Goal: Information Seeking & Learning: Learn about a topic

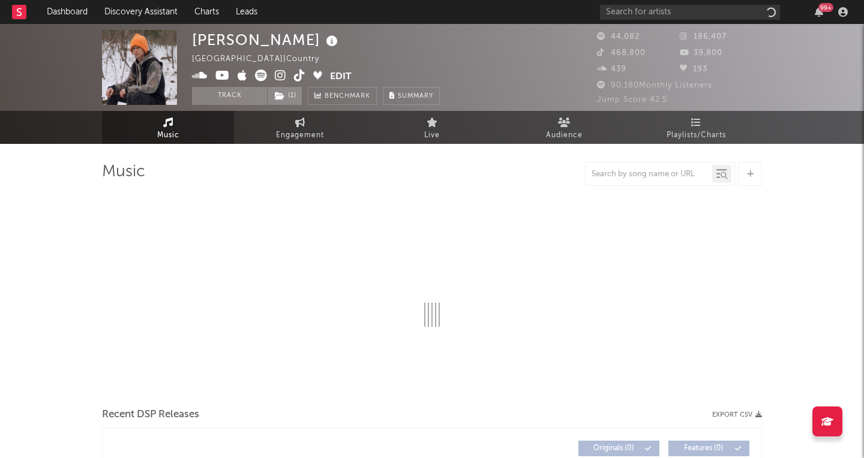
click at [734, 23] on div "99 +" at bounding box center [726, 12] width 252 height 24
click at [723, 18] on input "text" at bounding box center [690, 12] width 180 height 15
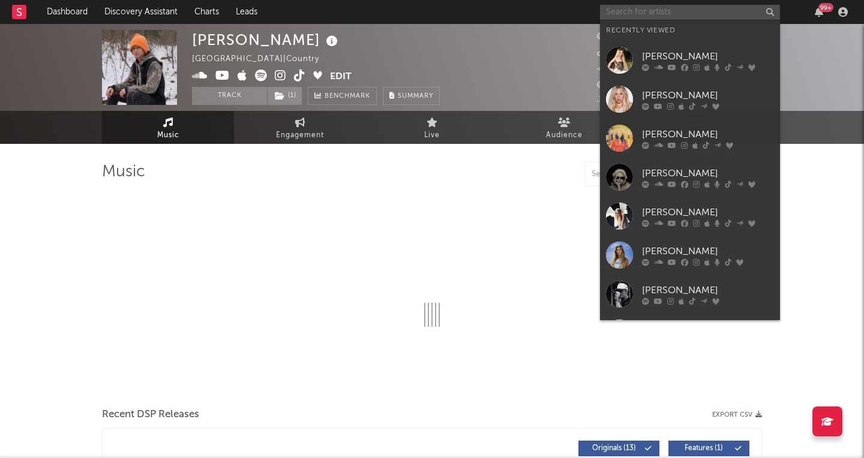
type input "f"
select select "6m"
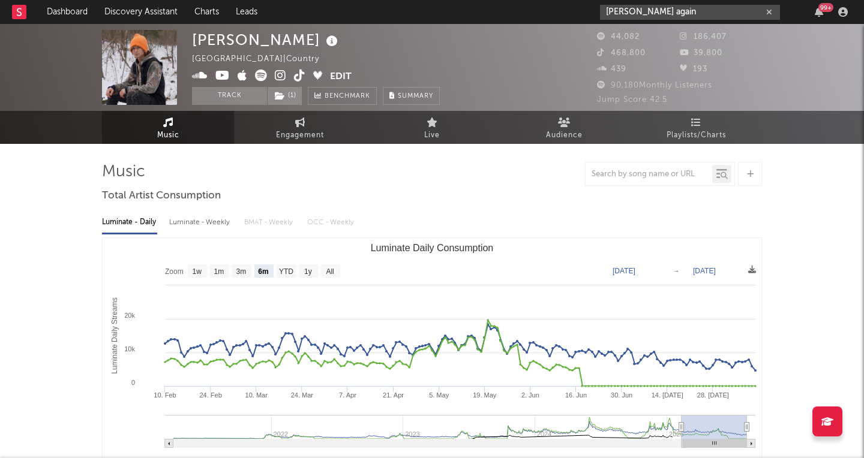
click at [688, 13] on input "fred again" at bounding box center [690, 12] width 180 height 15
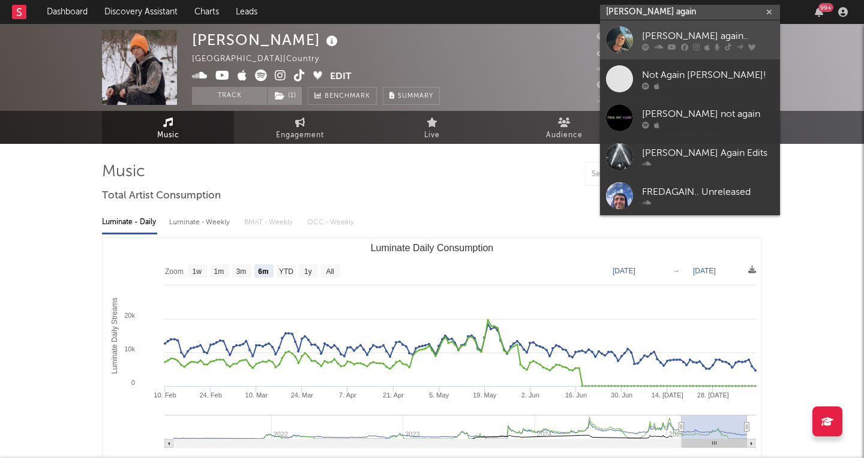
type input "fred again"
click at [677, 29] on div "[PERSON_NAME] again.." at bounding box center [708, 36] width 132 height 14
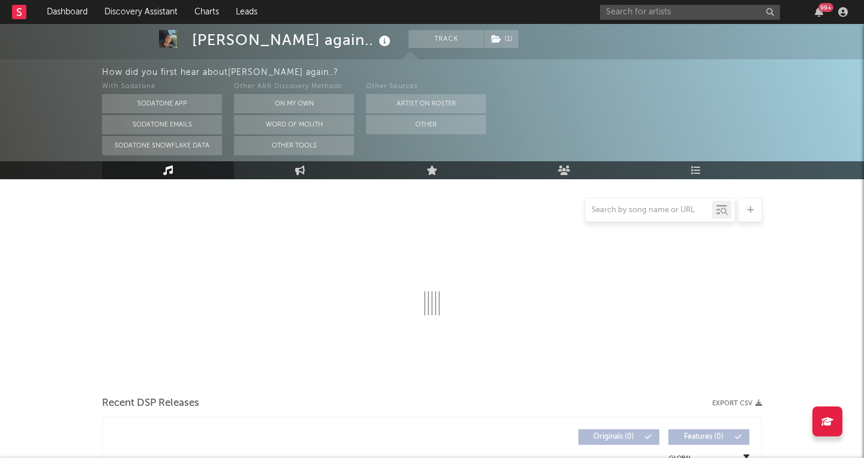
select select "6m"
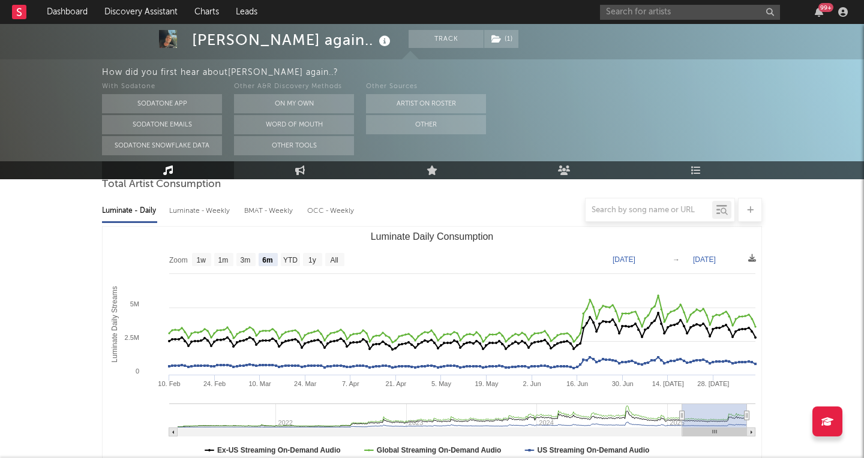
scroll to position [125, 0]
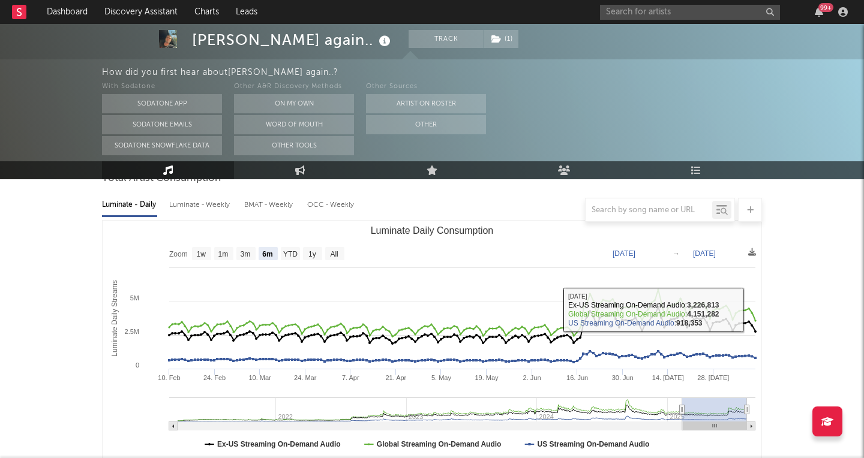
click at [698, 2] on div "99 +" at bounding box center [726, 12] width 252 height 24
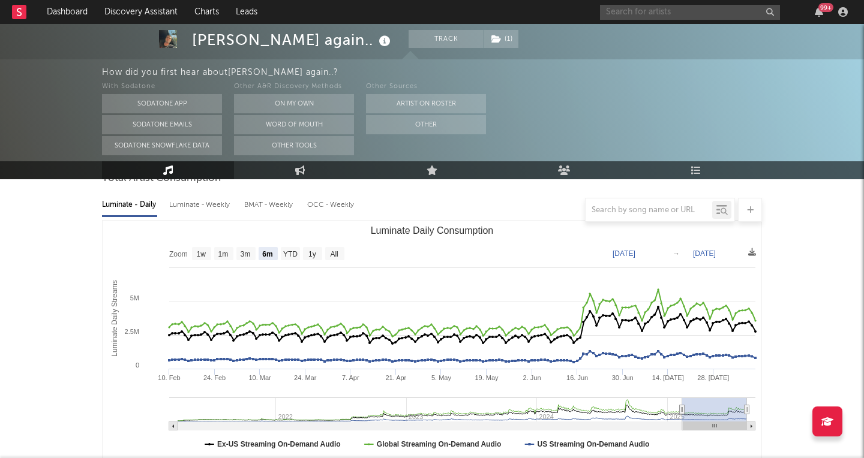
click at [687, 14] on input "text" at bounding box center [690, 12] width 180 height 15
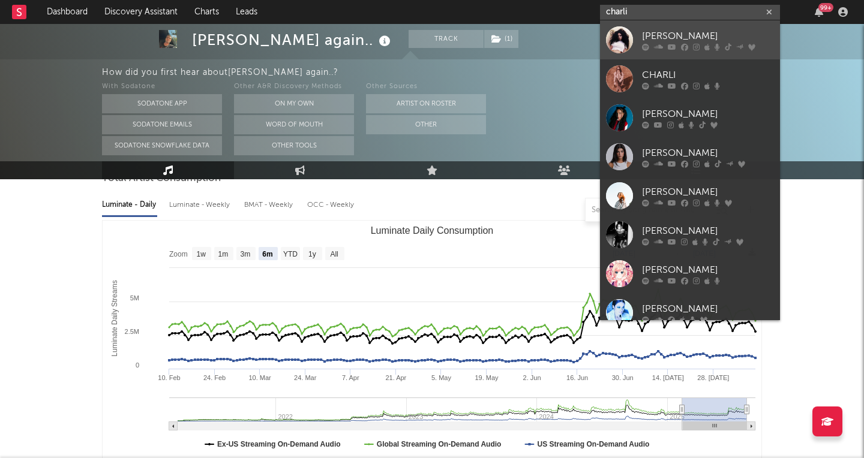
type input "charli"
click at [688, 29] on div "[PERSON_NAME]" at bounding box center [708, 36] width 132 height 14
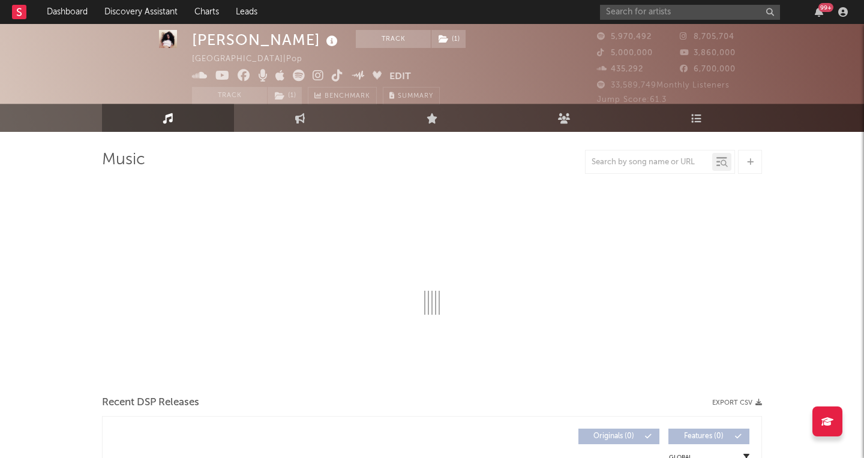
select select "6m"
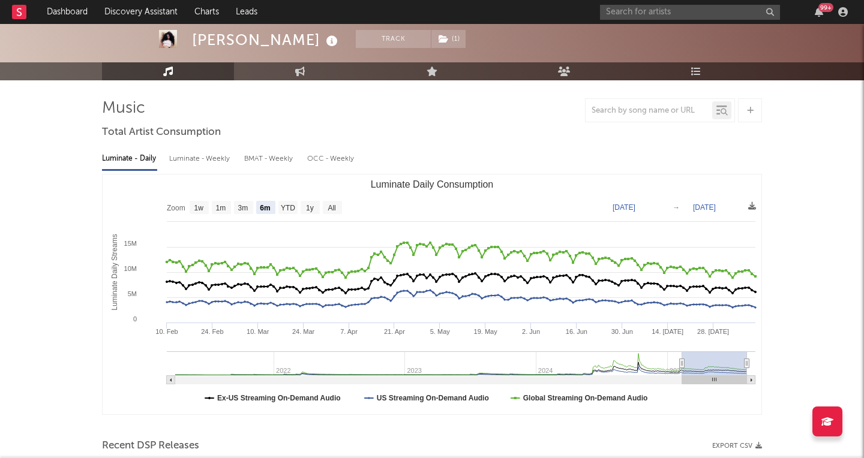
scroll to position [65, 0]
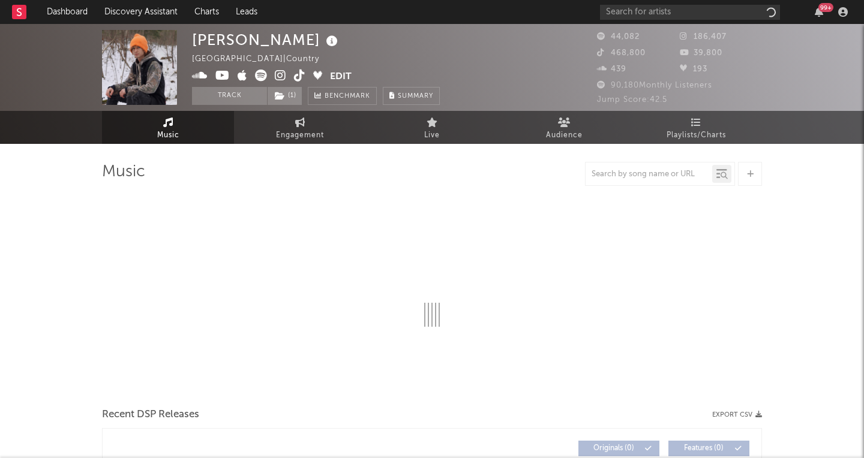
select select "6m"
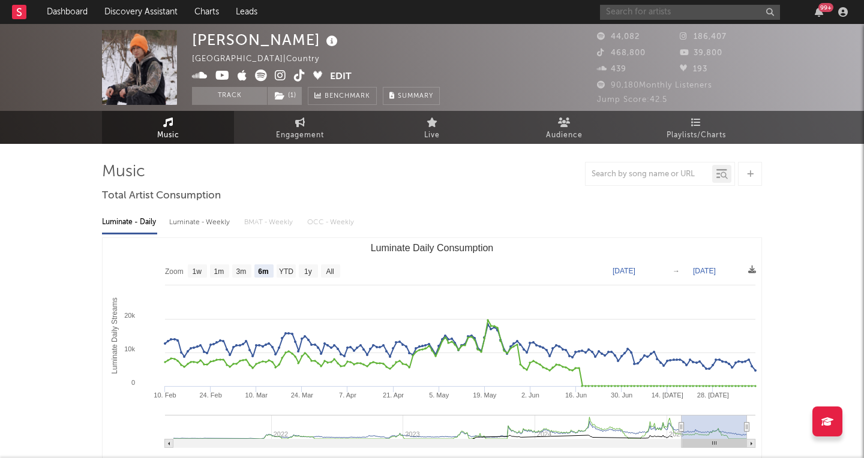
click at [659, 10] on input "text" at bounding box center [690, 12] width 180 height 15
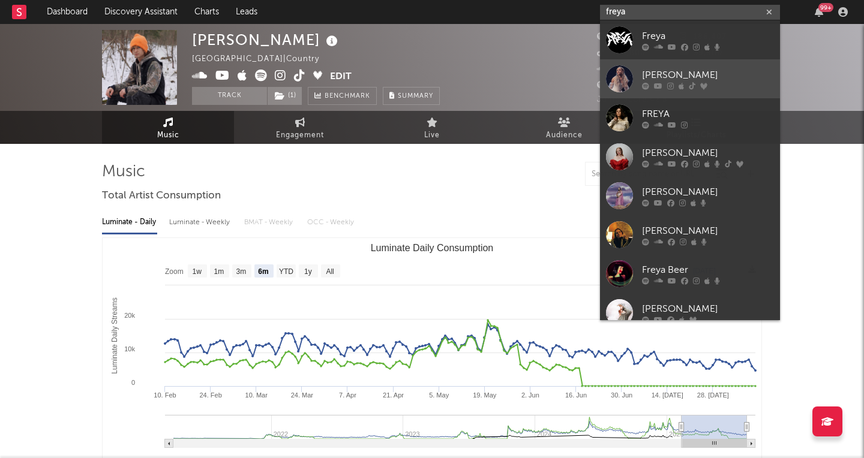
type input "freya"
click at [670, 74] on div "[PERSON_NAME]" at bounding box center [708, 75] width 132 height 14
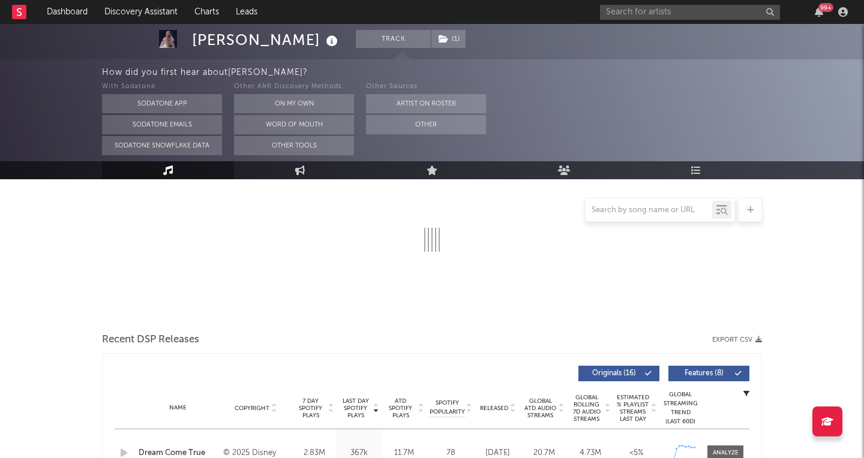
select select "6m"
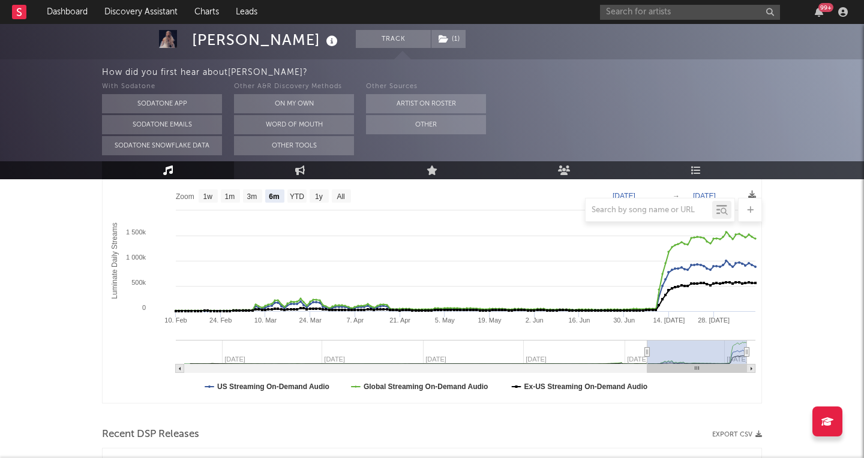
scroll to position [145, 0]
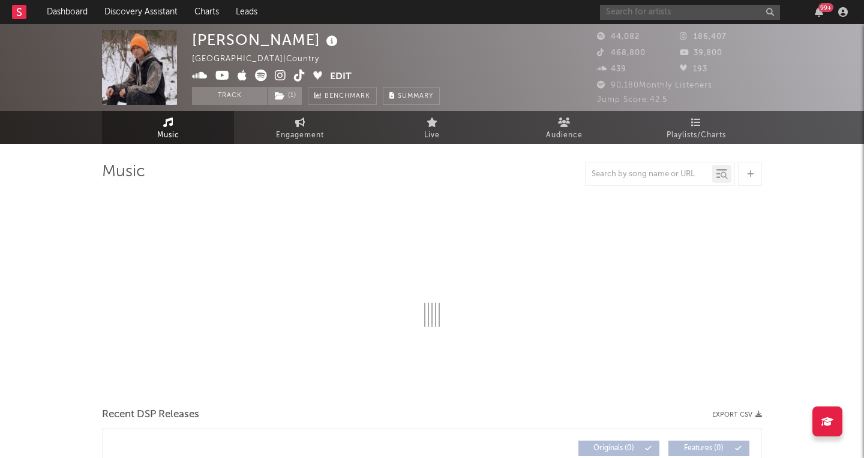
click at [618, 13] on input "text" at bounding box center [690, 12] width 180 height 15
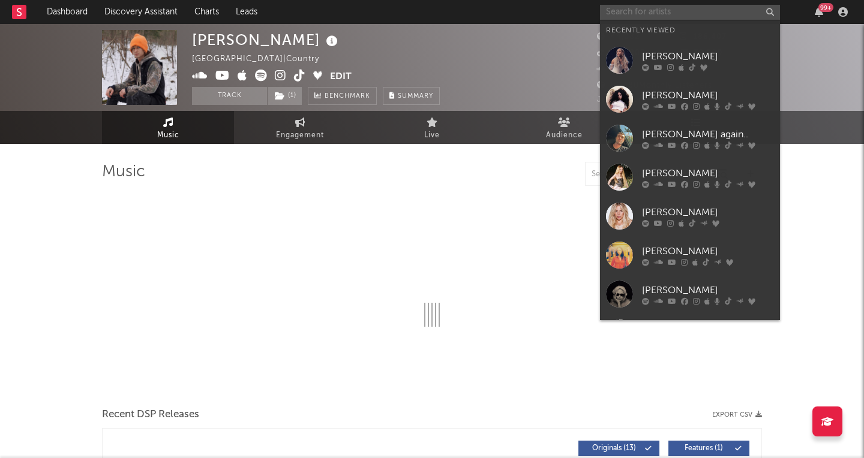
select select "6m"
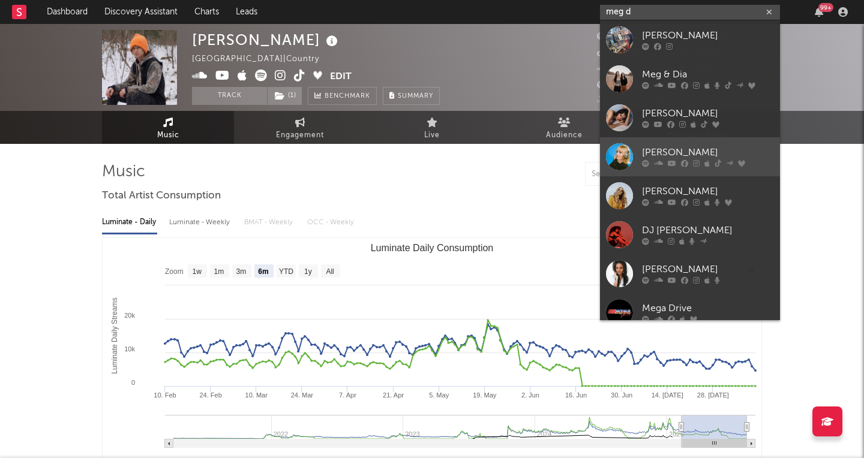
type input "meg d"
click at [695, 152] on div "[PERSON_NAME]" at bounding box center [708, 153] width 132 height 14
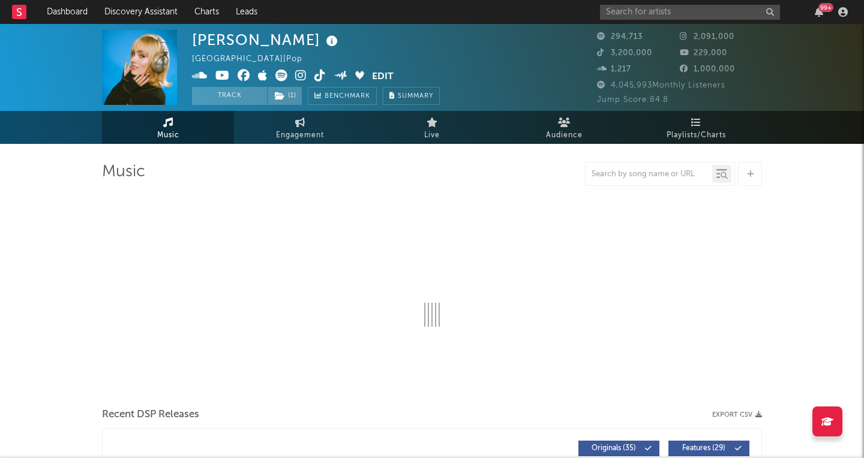
select select "6m"
